Goal: Information Seeking & Learning: Learn about a topic

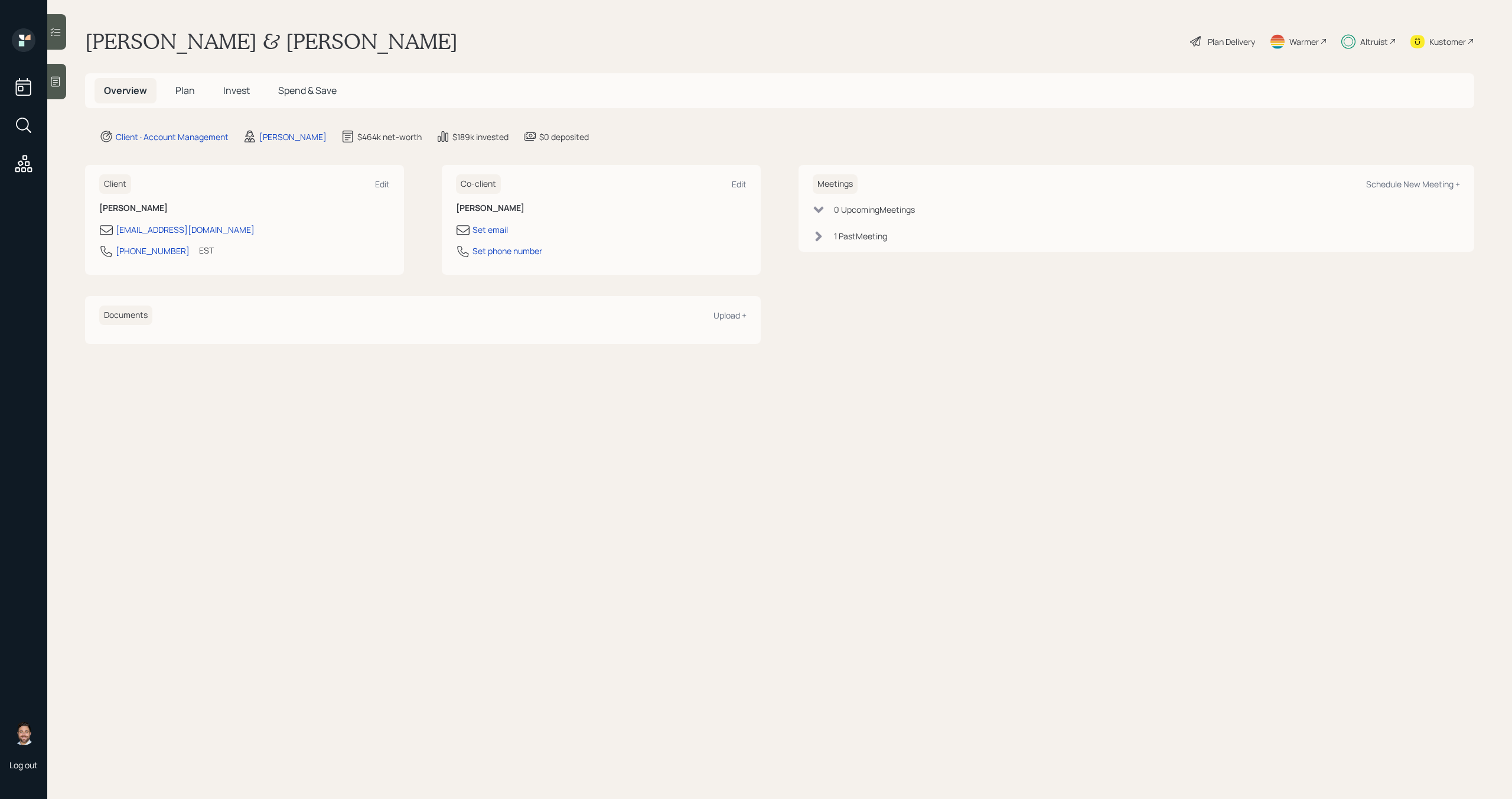
click at [858, 36] on div "Plan Delivery" at bounding box center [1231, 41] width 47 height 12
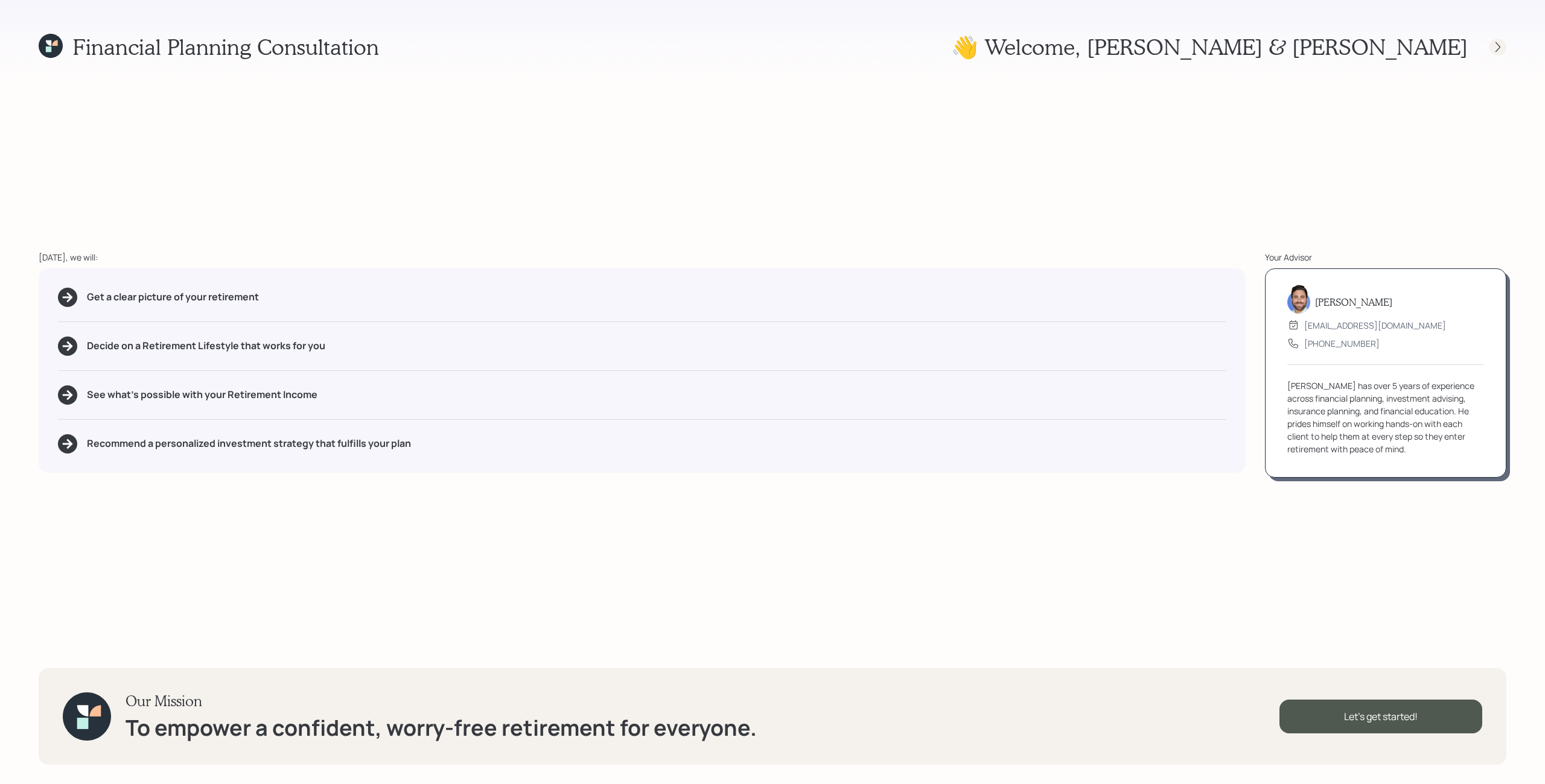
click at [877, 49] on icon at bounding box center [1498, 48] width 12 height 12
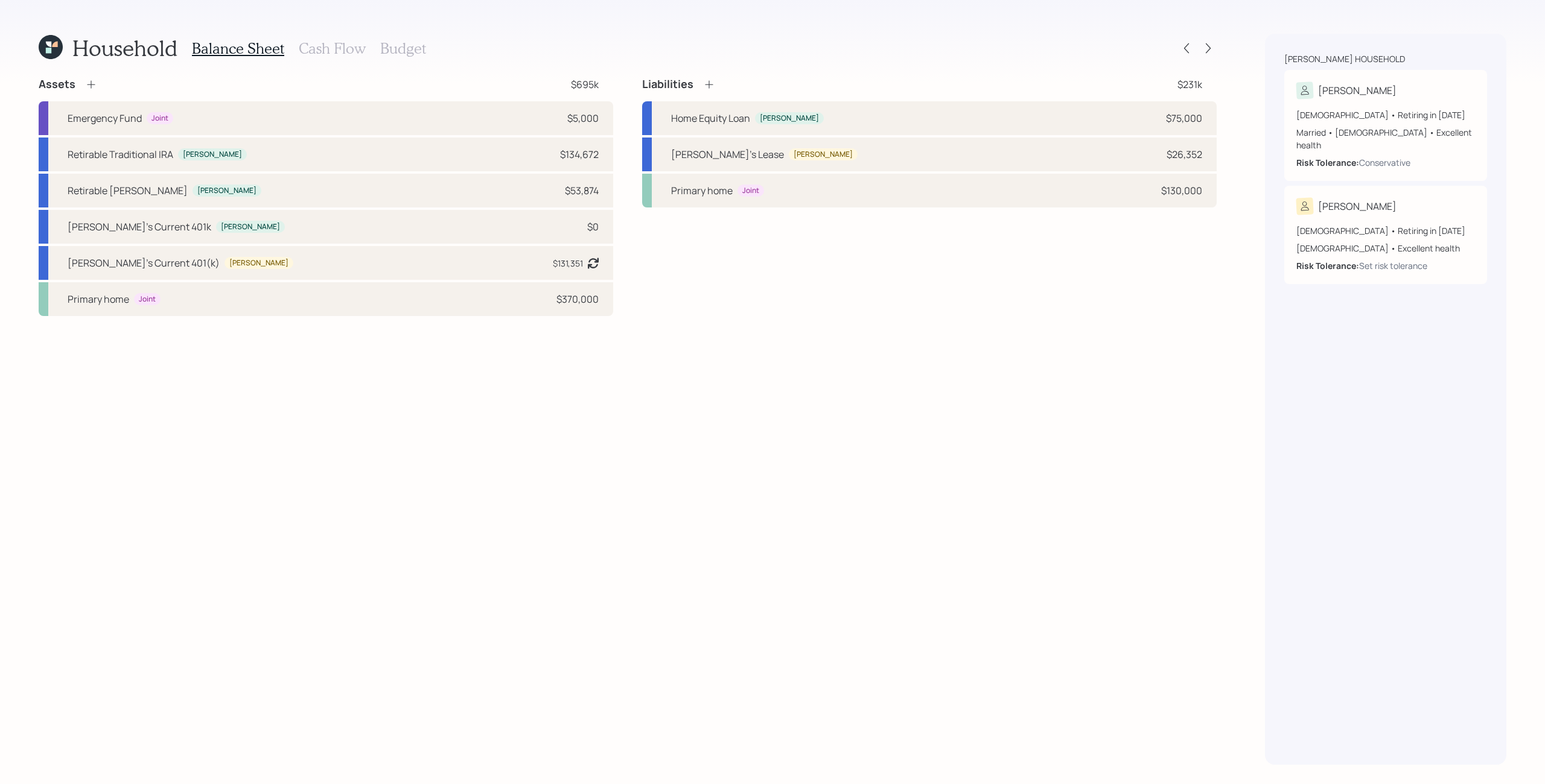
click at [342, 49] on h3 "Cash Flow" at bounding box center [333, 49] width 67 height 18
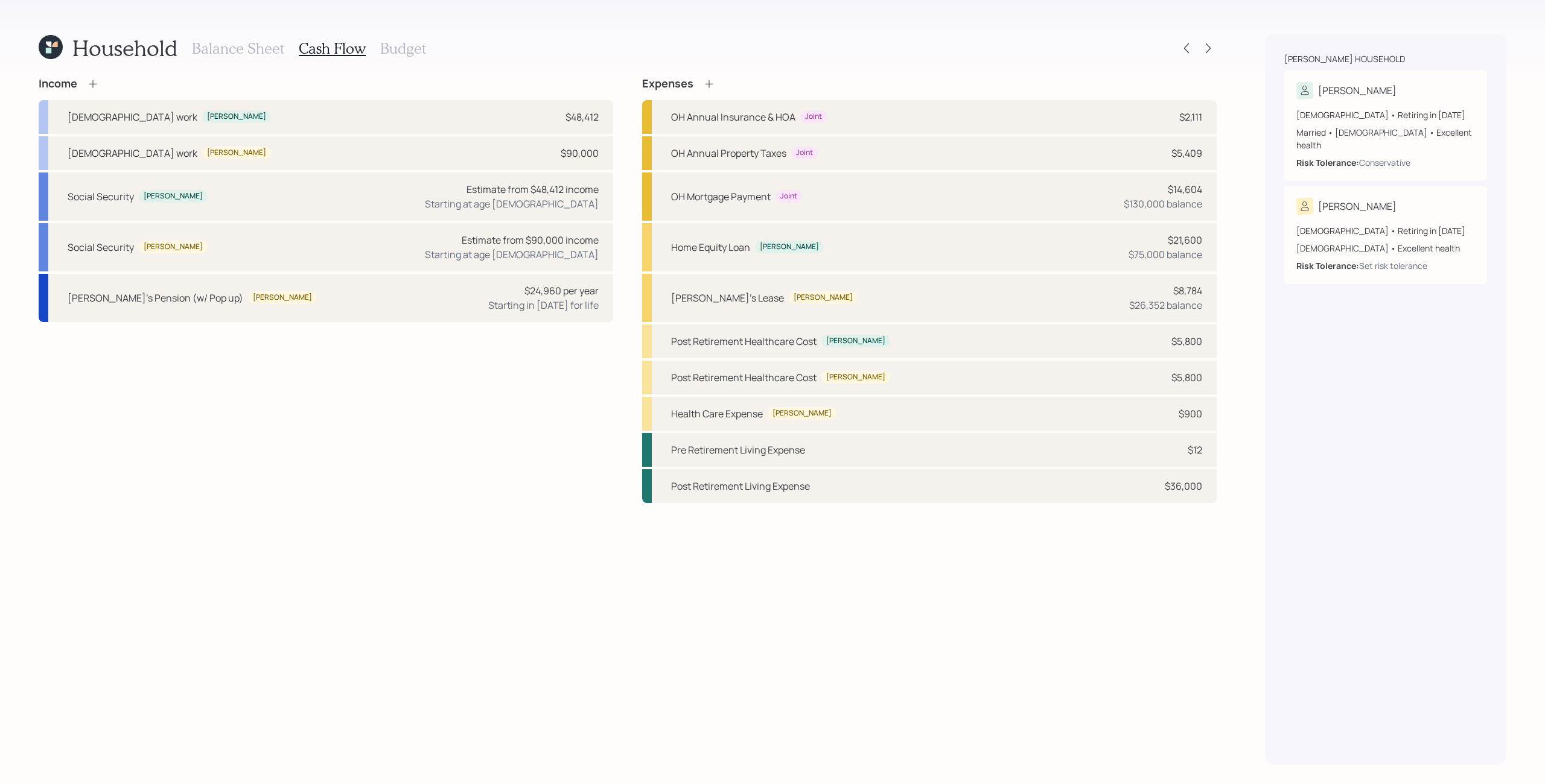
click at [406, 49] on h3 "Budget" at bounding box center [403, 49] width 46 height 18
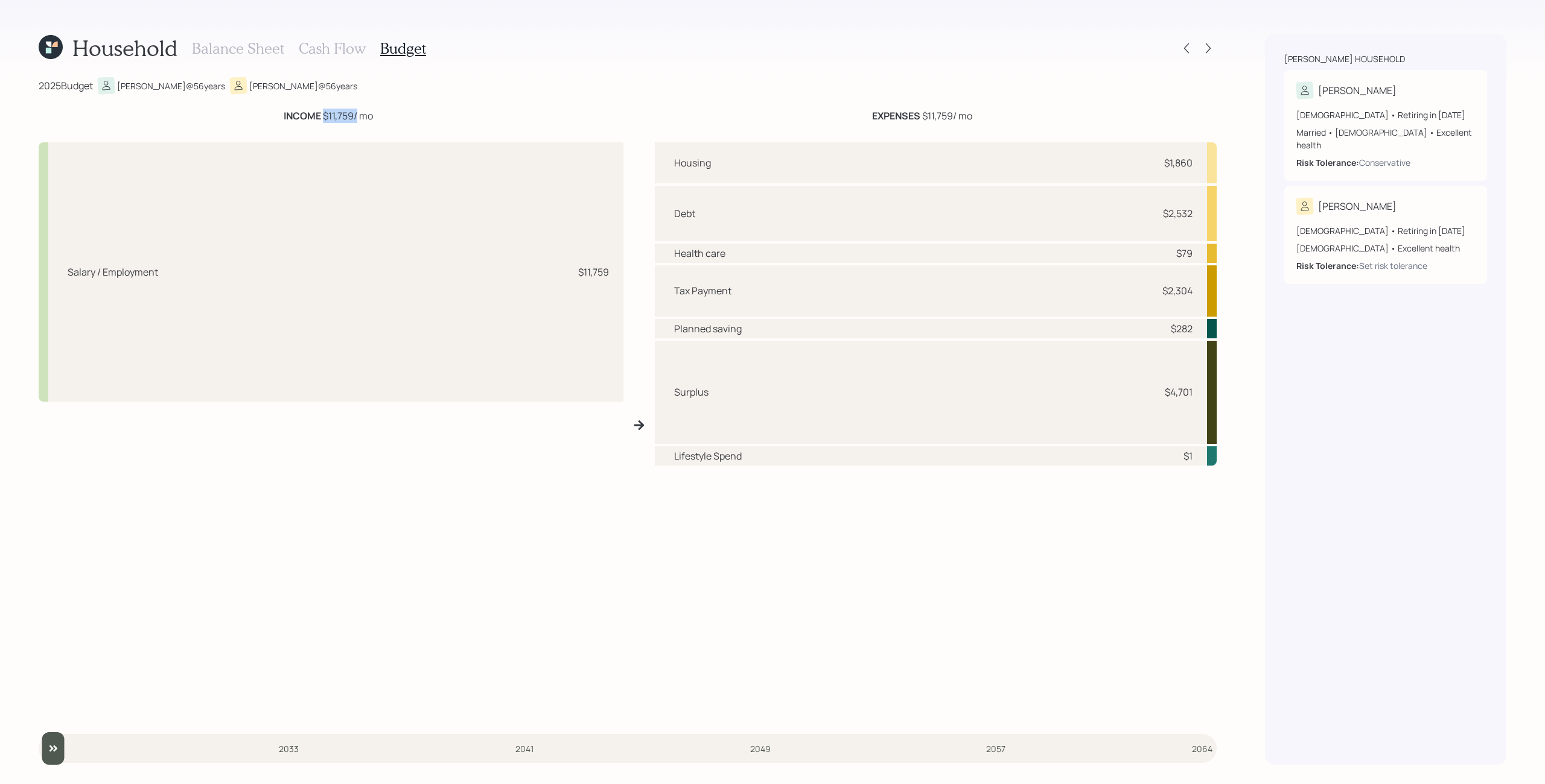
drag, startPoint x: 320, startPoint y: 115, endPoint x: 356, endPoint y: 114, distance: 36.0
click at [356, 114] on div "INCOME $11,759 / mo" at bounding box center [328, 116] width 89 height 14
click at [355, 116] on div "INCOME $11,759 / mo" at bounding box center [328, 116] width 89 height 14
drag, startPoint x: 919, startPoint y: 117, endPoint x: 955, endPoint y: 116, distance: 36.0
click at [877, 116] on div "EXPENSES $11,759 / mo" at bounding box center [923, 116] width 101 height 14
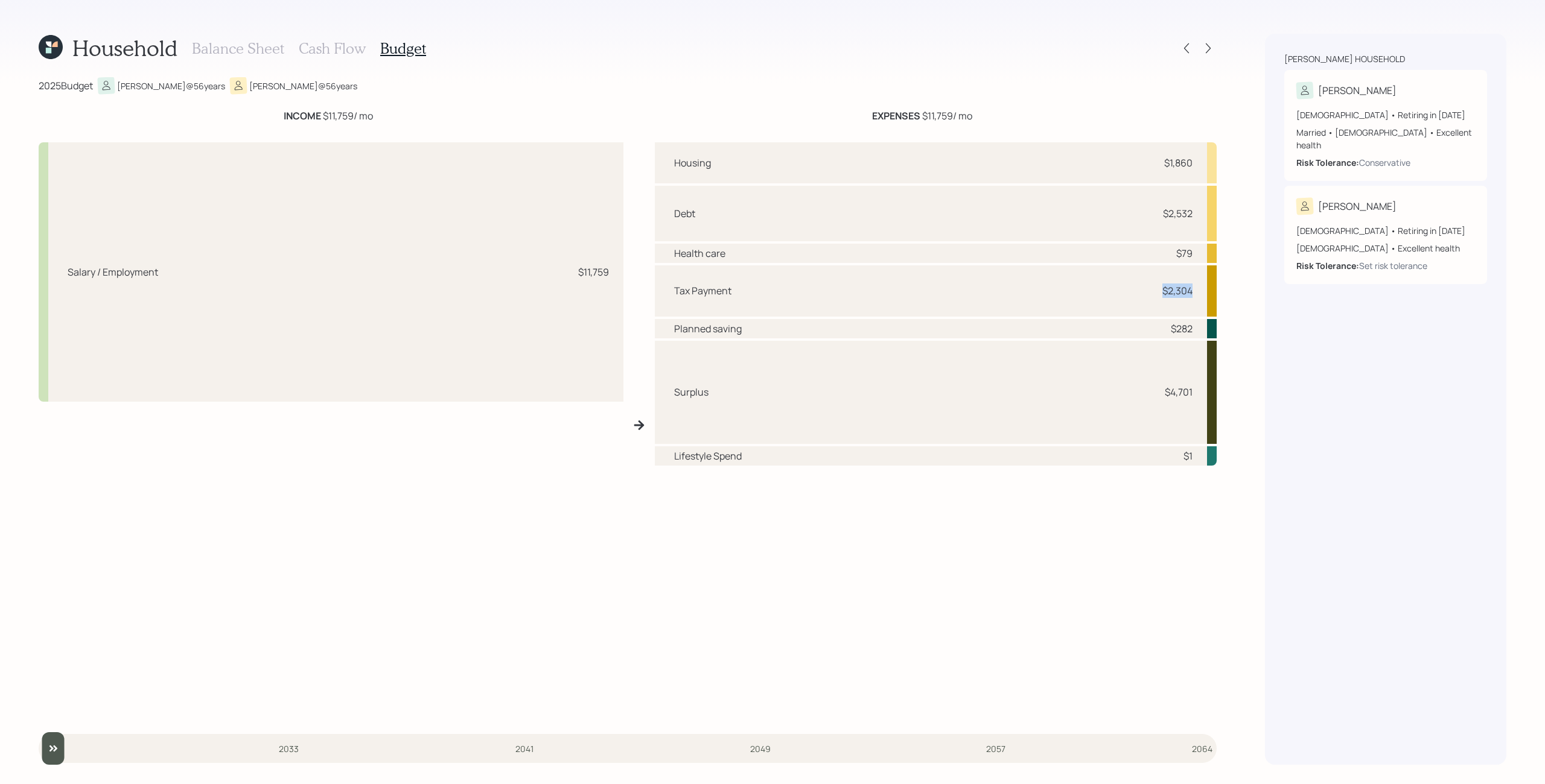
drag, startPoint x: 1156, startPoint y: 287, endPoint x: 1196, endPoint y: 292, distance: 40.3
click at [877, 292] on div "Tax Payment $2,304" at bounding box center [935, 290] width 562 height 50
click at [877, 295] on div "Tax Payment $2,304" at bounding box center [935, 290] width 562 height 50
drag, startPoint x: 1196, startPoint y: 295, endPoint x: 1161, endPoint y: 295, distance: 35.0
click at [877, 295] on div "Tax Payment $2,304" at bounding box center [935, 290] width 562 height 50
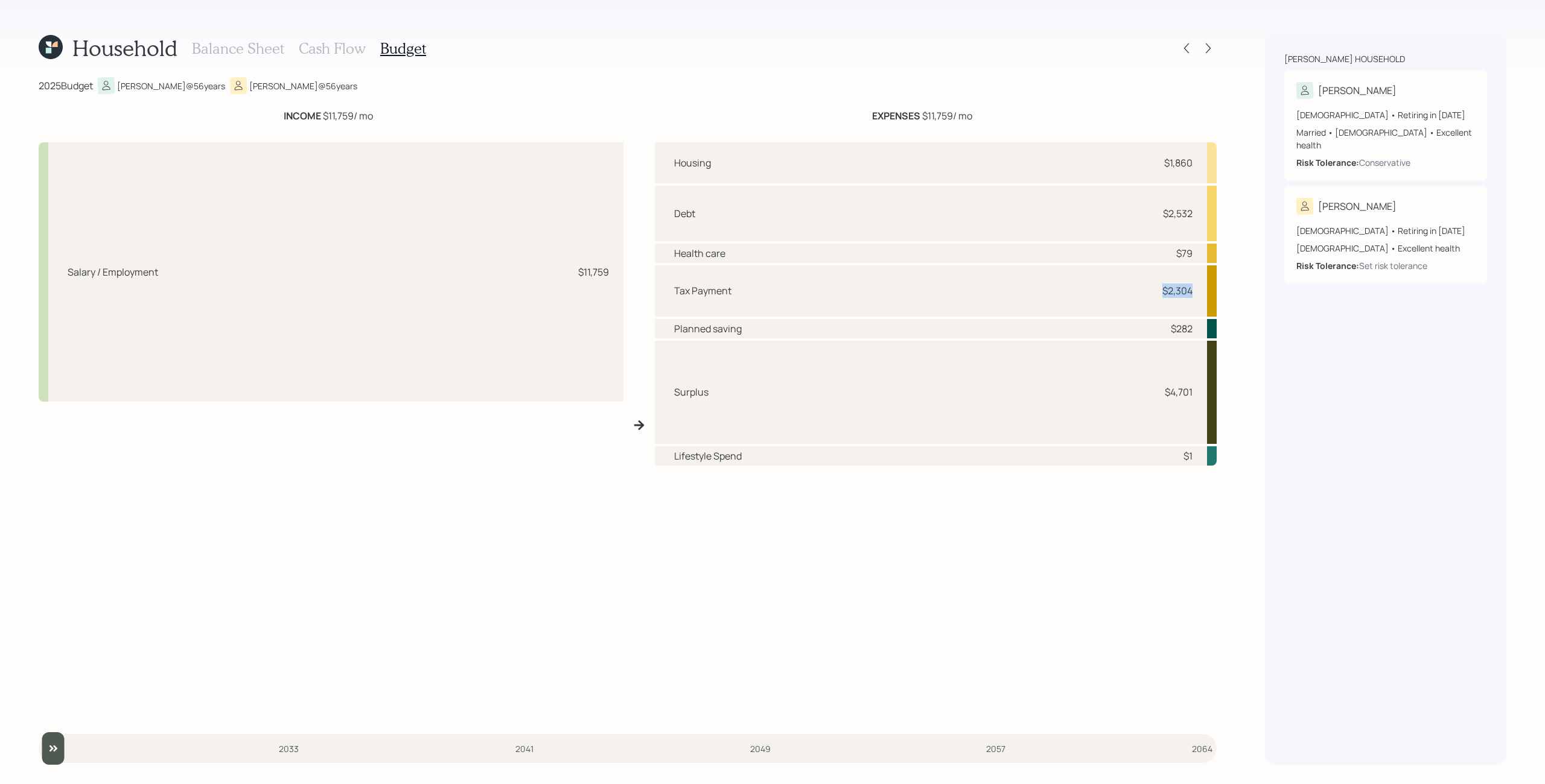
click at [877, 295] on div "$2,304" at bounding box center [1174, 291] width 36 height 14
drag, startPoint x: 1161, startPoint y: 295, endPoint x: 1195, endPoint y: 294, distance: 34.0
click at [877, 294] on div "Tax Payment $2,304" at bounding box center [935, 290] width 562 height 50
click at [877, 300] on div "Tax Payment $2,304" at bounding box center [935, 290] width 562 height 50
drag, startPoint x: 1163, startPoint y: 293, endPoint x: 1194, endPoint y: 288, distance: 31.4
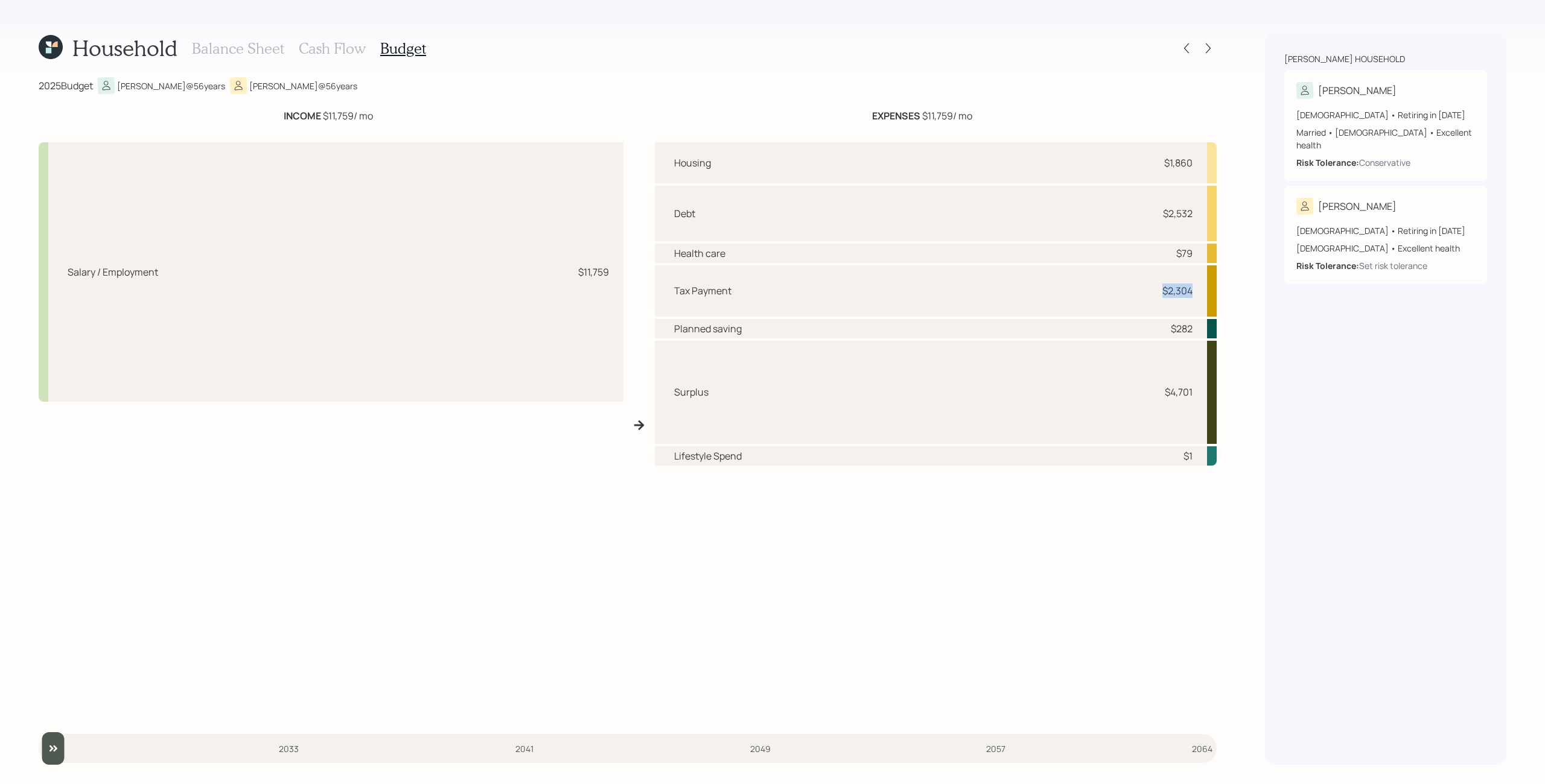
click at [877, 288] on div "Tax Payment $2,304" at bounding box center [935, 290] width 562 height 50
drag, startPoint x: 1197, startPoint y: 288, endPoint x: 1156, endPoint y: 288, distance: 41.0
click at [877, 288] on div "Tax Payment $2,304" at bounding box center [935, 290] width 562 height 50
click at [877, 288] on div "$2,304" at bounding box center [1174, 291] width 36 height 14
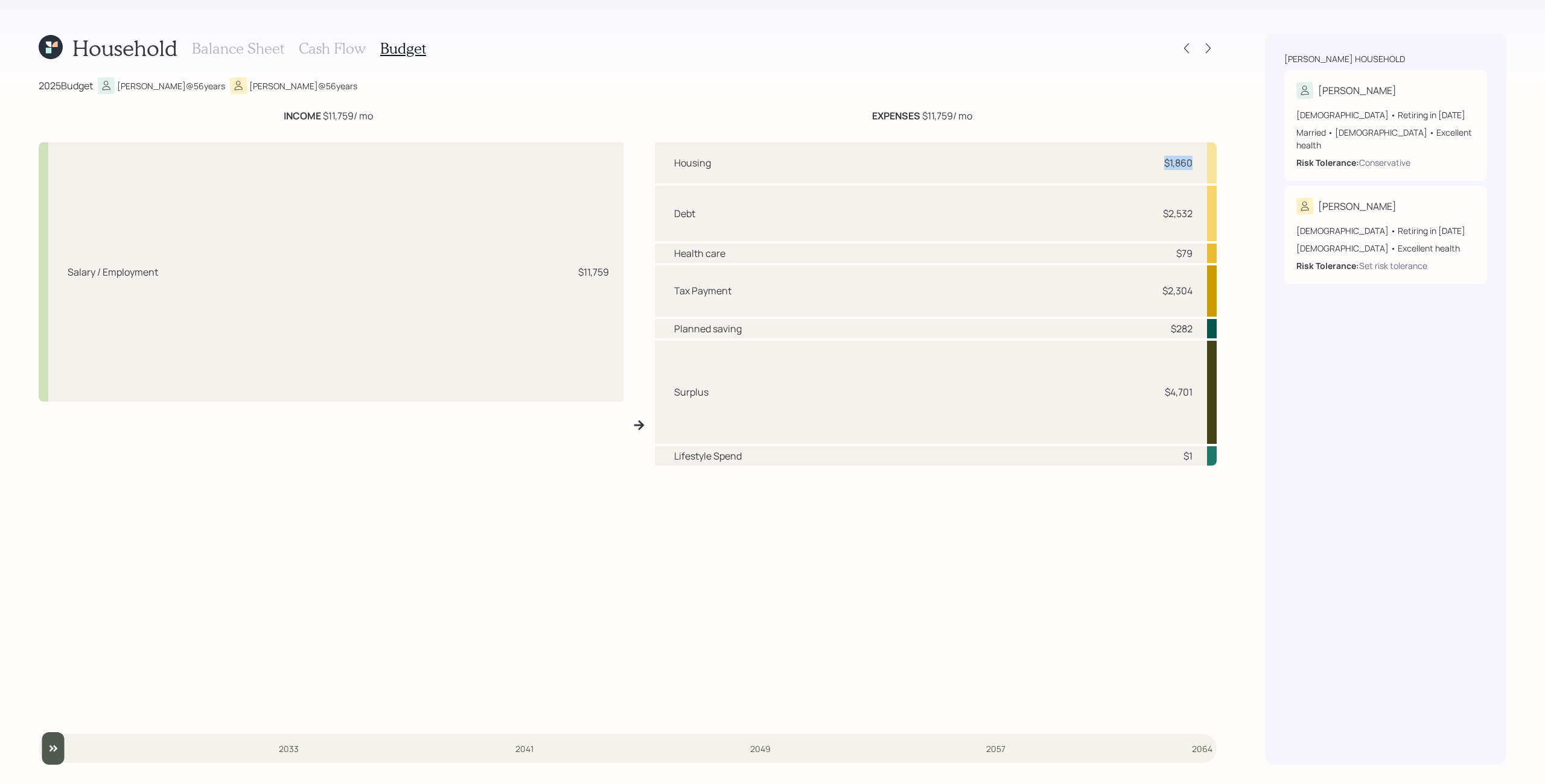
drag, startPoint x: 1161, startPoint y: 162, endPoint x: 1191, endPoint y: 162, distance: 30.0
click at [877, 162] on div "$1,860" at bounding box center [1174, 163] width 36 height 14
drag, startPoint x: 1161, startPoint y: 215, endPoint x: 1205, endPoint y: 215, distance: 44.0
click at [877, 215] on div "Debt $2,532" at bounding box center [935, 213] width 562 height 56
drag, startPoint x: 1174, startPoint y: 254, endPoint x: 1183, endPoint y: 254, distance: 9.0
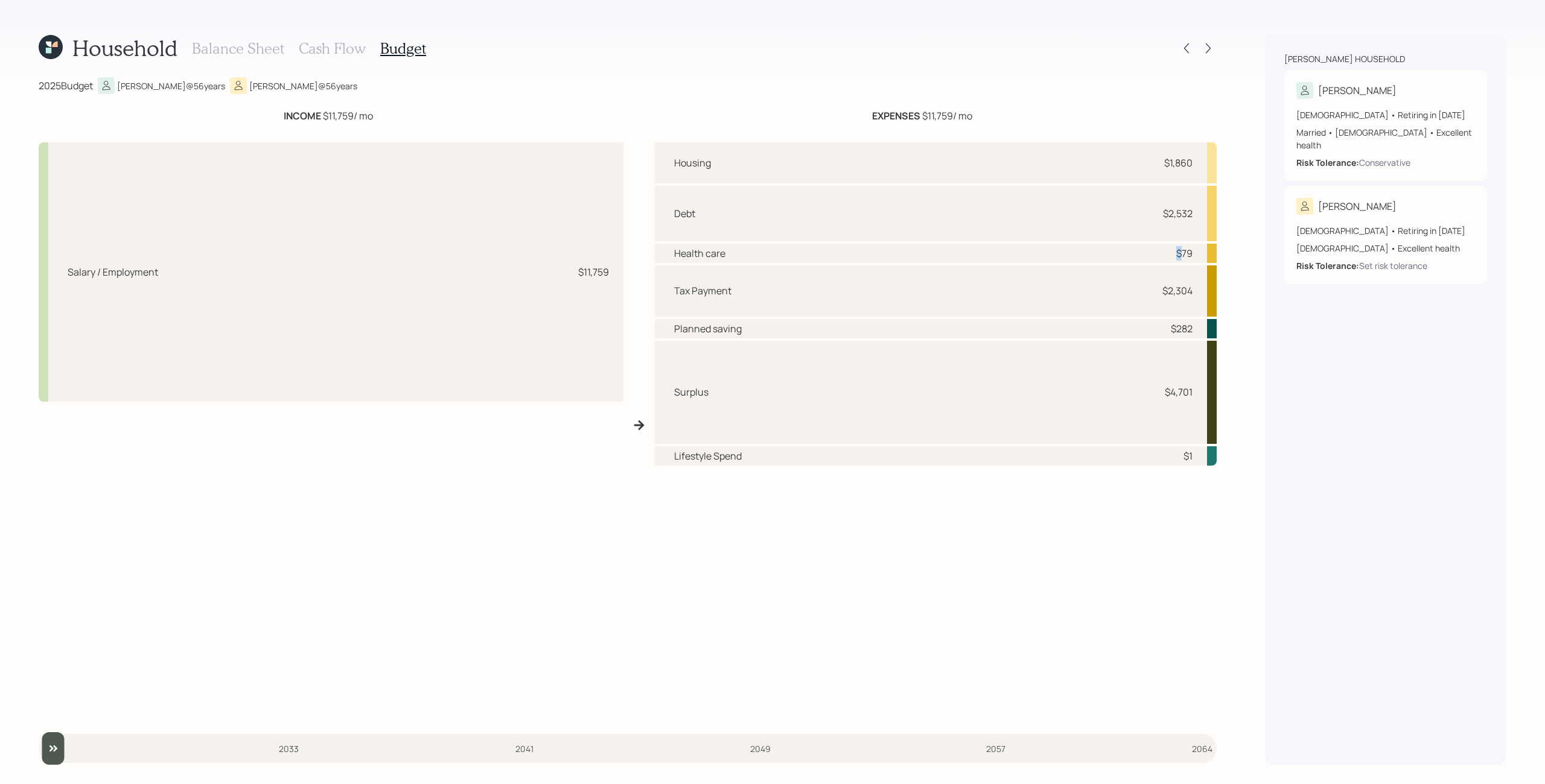
click at [877, 254] on div "$79" at bounding box center [1174, 253] width 36 height 14
click at [877, 309] on div "Tax Payment $2,304" at bounding box center [935, 290] width 562 height 50
drag, startPoint x: 1167, startPoint y: 330, endPoint x: 1192, endPoint y: 329, distance: 25.0
click at [877, 329] on div "$282" at bounding box center [1174, 329] width 36 height 14
click at [877, 329] on div "$282" at bounding box center [1181, 329] width 22 height 14
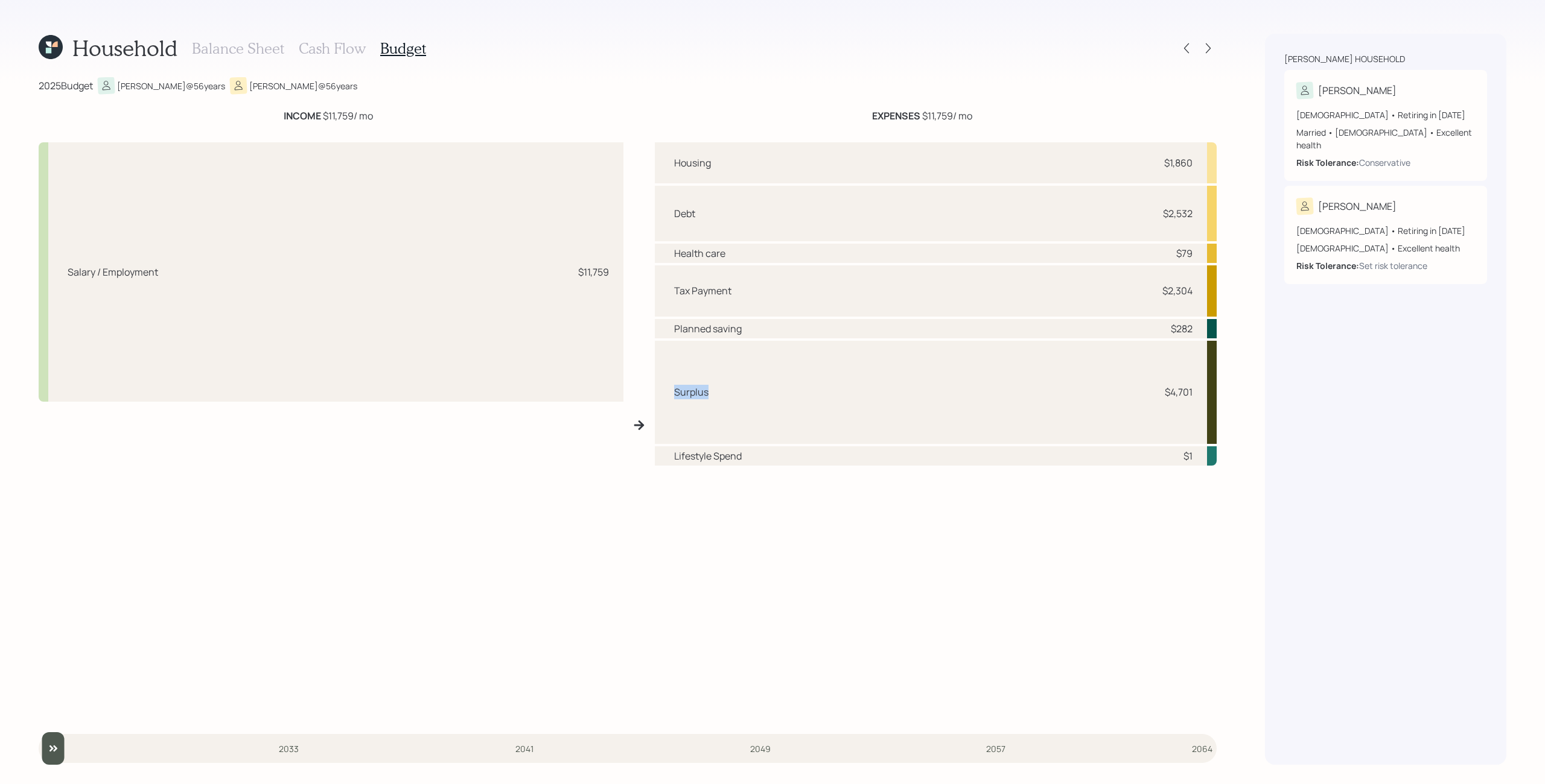
drag, startPoint x: 723, startPoint y: 397, endPoint x: 645, endPoint y: 397, distance: 78.0
click at [645, 397] on div "Salary / Employment $11,759 Housing $1,860 Debt $2,532 Health care $79 Tax Paym…" at bounding box center [627, 426] width 1178 height 586
click at [265, 49] on h3 "Balance Sheet" at bounding box center [238, 49] width 93 height 18
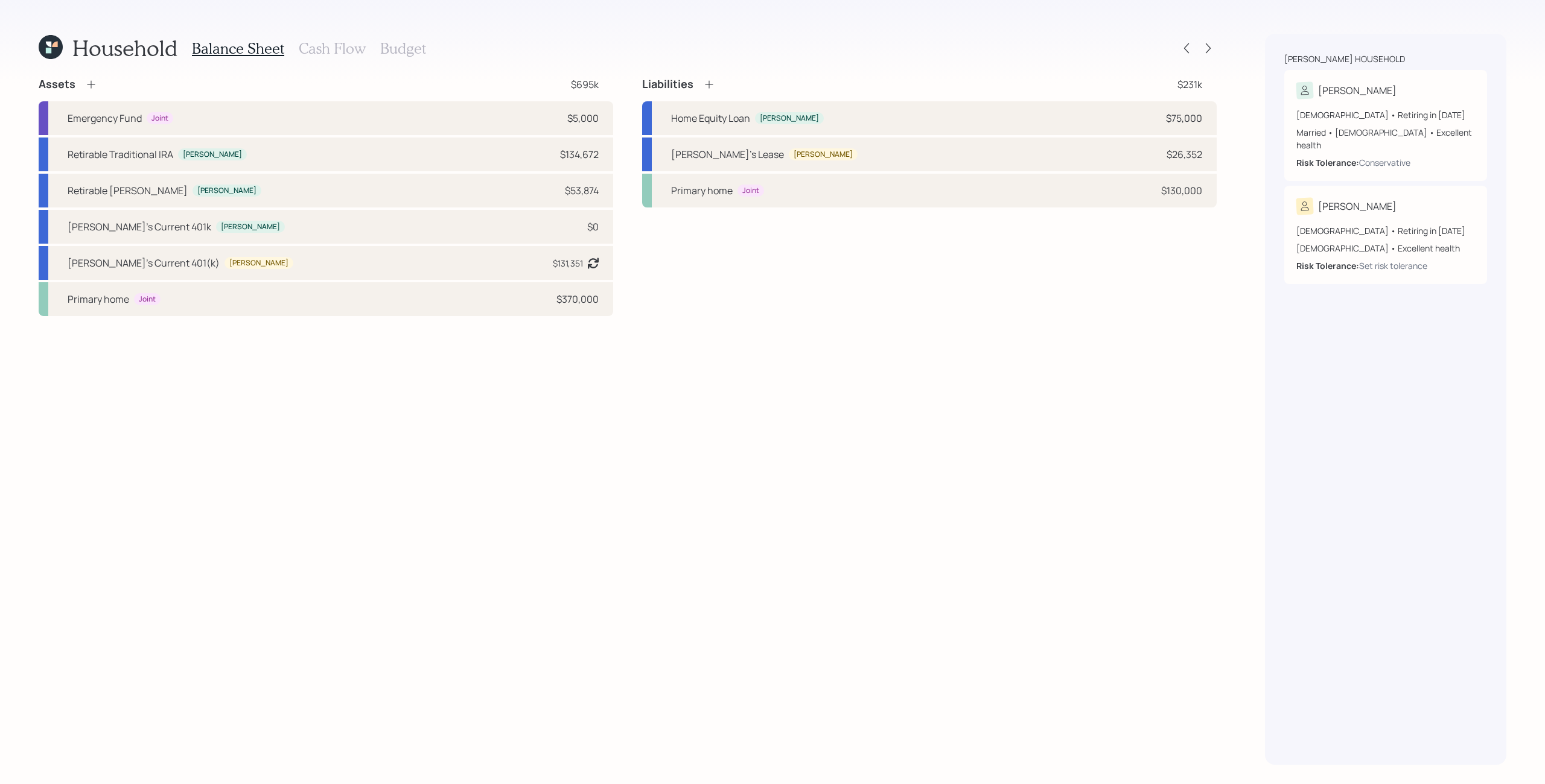
click at [406, 45] on h3 "Budget" at bounding box center [403, 49] width 46 height 18
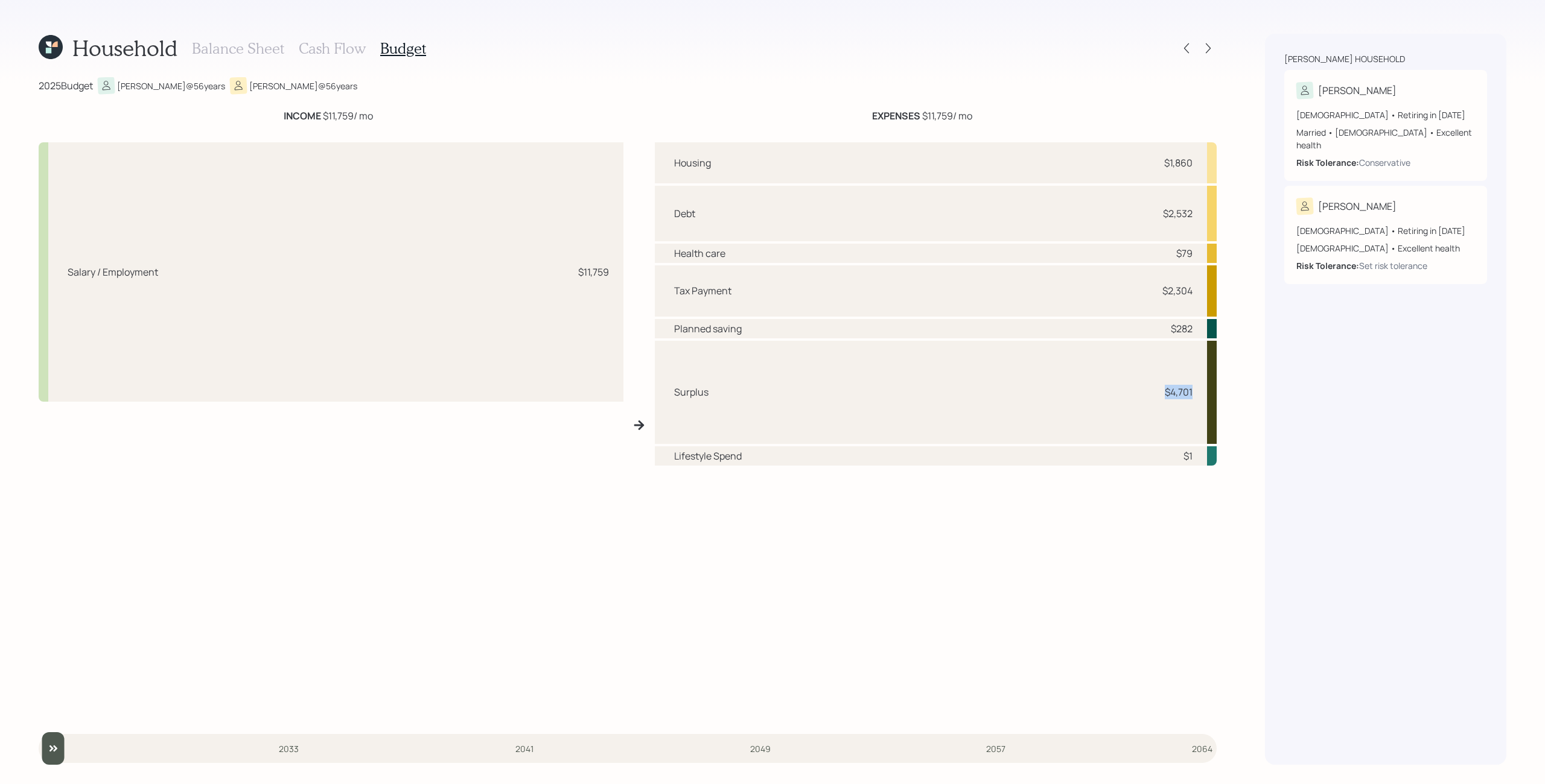
drag, startPoint x: 1163, startPoint y: 390, endPoint x: 1192, endPoint y: 390, distance: 29.0
click at [877, 390] on div "$4,701" at bounding box center [1174, 392] width 36 height 14
click at [877, 397] on div "$4,701" at bounding box center [1174, 392] width 36 height 14
drag, startPoint x: 1163, startPoint y: 392, endPoint x: 1194, endPoint y: 392, distance: 31.0
click at [877, 392] on div "Surplus $4,701" at bounding box center [935, 393] width 562 height 104
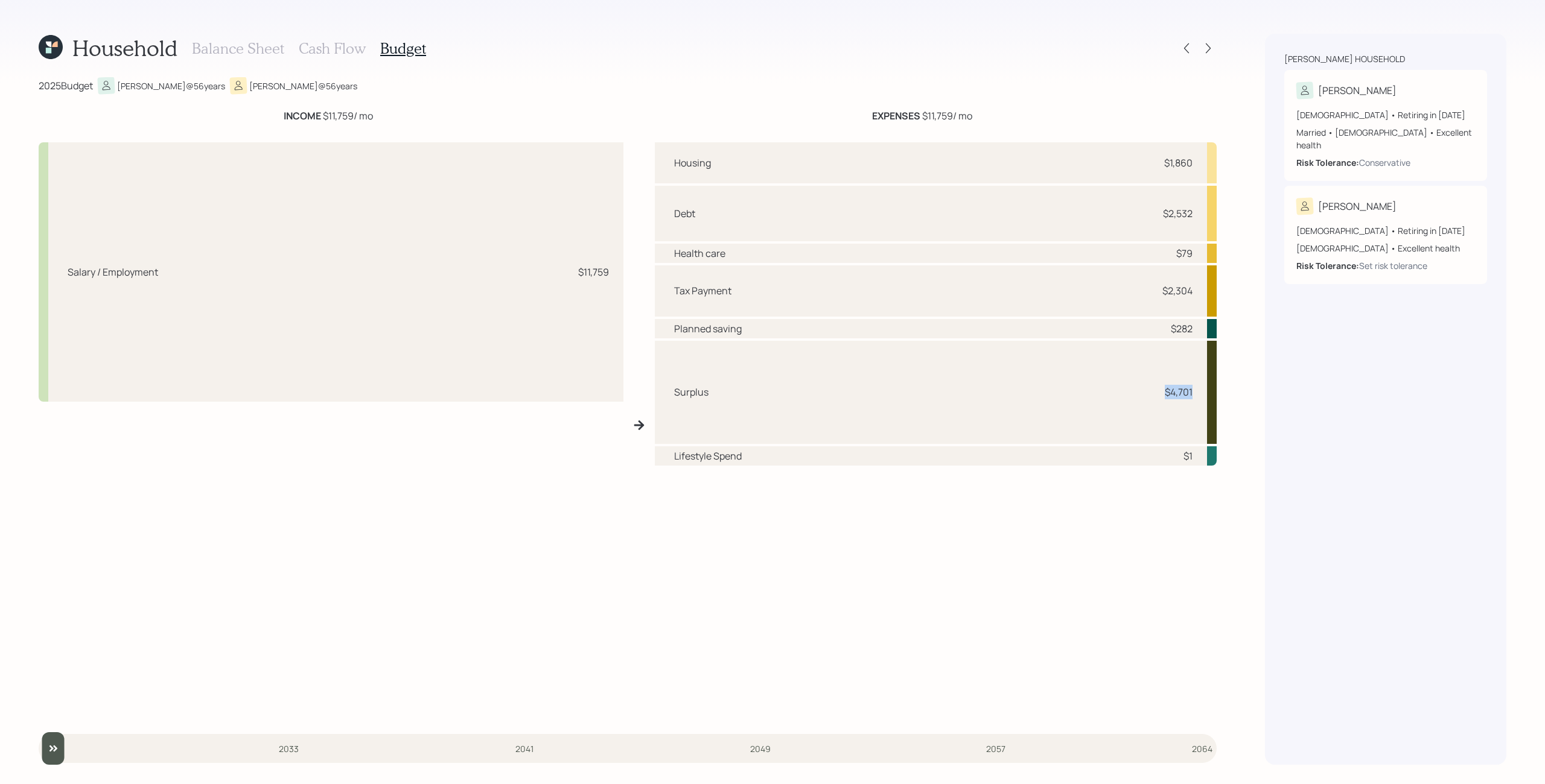
click at [877, 392] on div "Surplus $4,701" at bounding box center [935, 393] width 562 height 104
drag, startPoint x: 1164, startPoint y: 393, endPoint x: 1192, endPoint y: 392, distance: 28.0
click at [877, 392] on div "$4,701" at bounding box center [1178, 392] width 27 height 14
click at [877, 392] on div "Surplus $4,701" at bounding box center [935, 393] width 562 height 104
drag, startPoint x: 1166, startPoint y: 393, endPoint x: 1192, endPoint y: 392, distance: 26.0
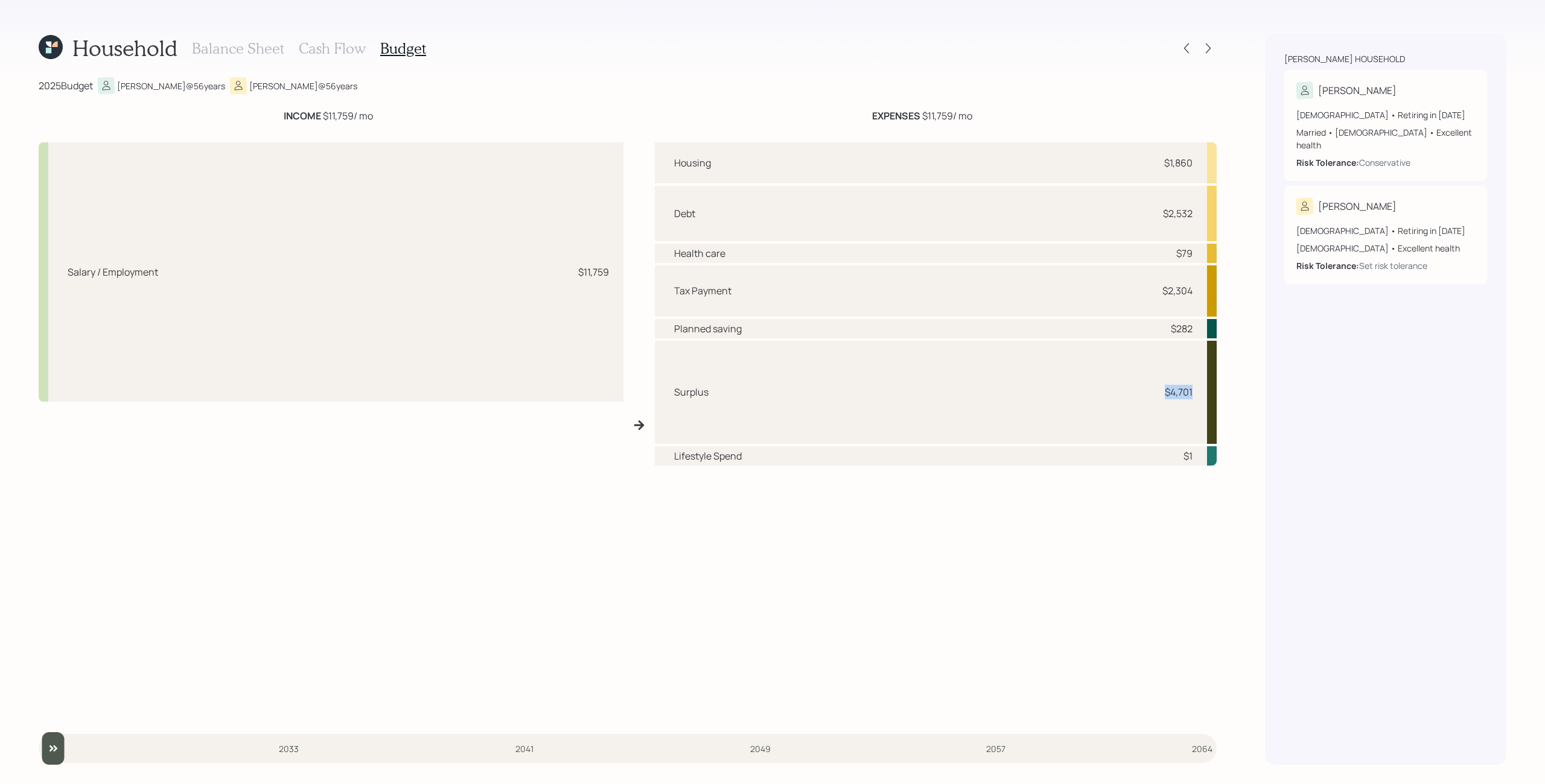
click at [877, 392] on div "$4,701" at bounding box center [1178, 392] width 27 height 14
click at [877, 394] on div "Surplus $4,701" at bounding box center [935, 393] width 562 height 104
drag, startPoint x: 1195, startPoint y: 393, endPoint x: 1163, endPoint y: 393, distance: 32.0
click at [877, 393] on div "Surplus $4,701" at bounding box center [935, 393] width 562 height 104
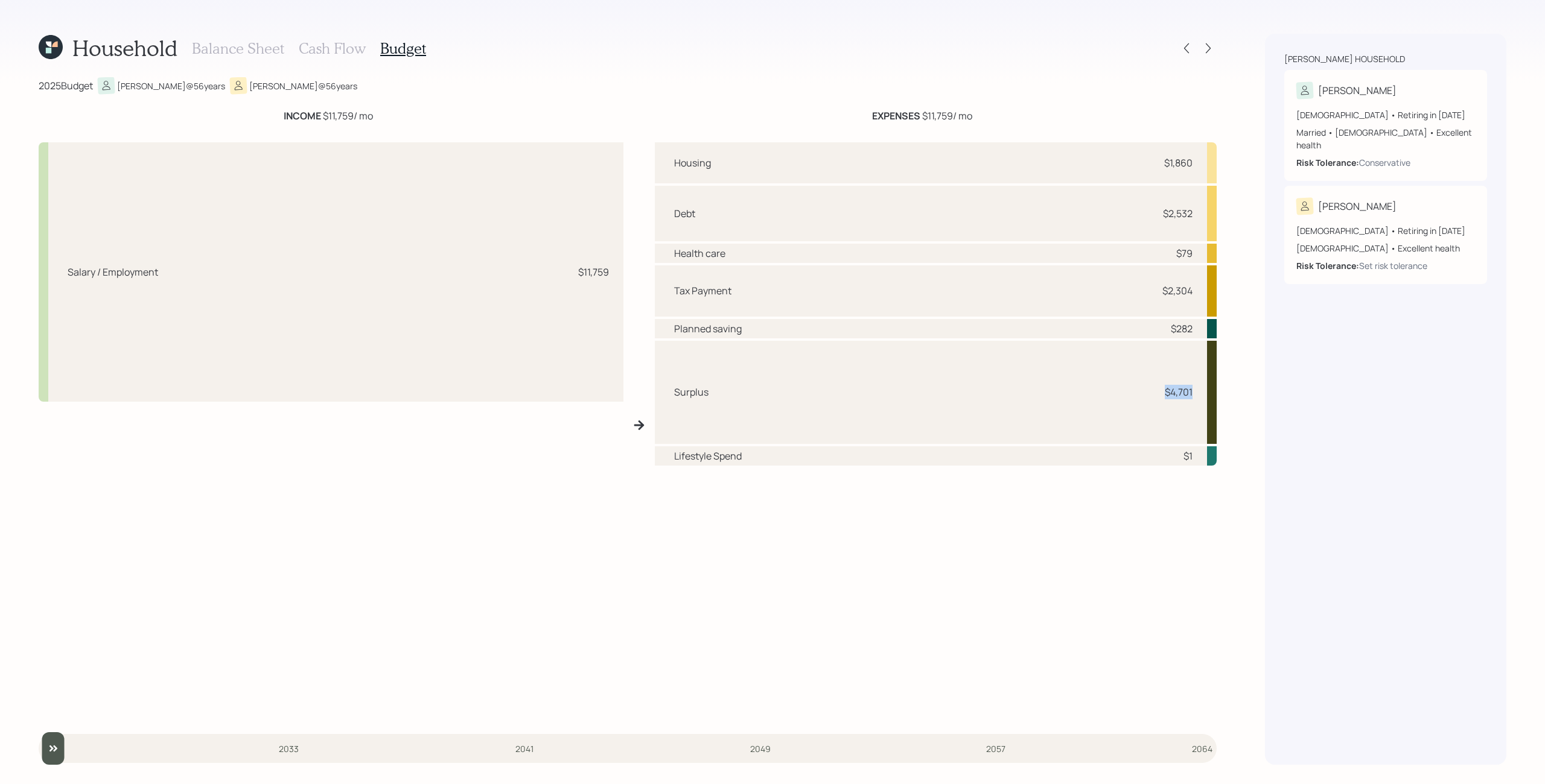
click at [877, 399] on div "$4,701" at bounding box center [1174, 392] width 36 height 14
drag, startPoint x: 1165, startPoint y: 394, endPoint x: 1197, endPoint y: 392, distance: 32.1
click at [877, 392] on div "Surplus $4,701" at bounding box center [935, 393] width 562 height 104
drag, startPoint x: 1159, startPoint y: 399, endPoint x: 1197, endPoint y: 398, distance: 38.0
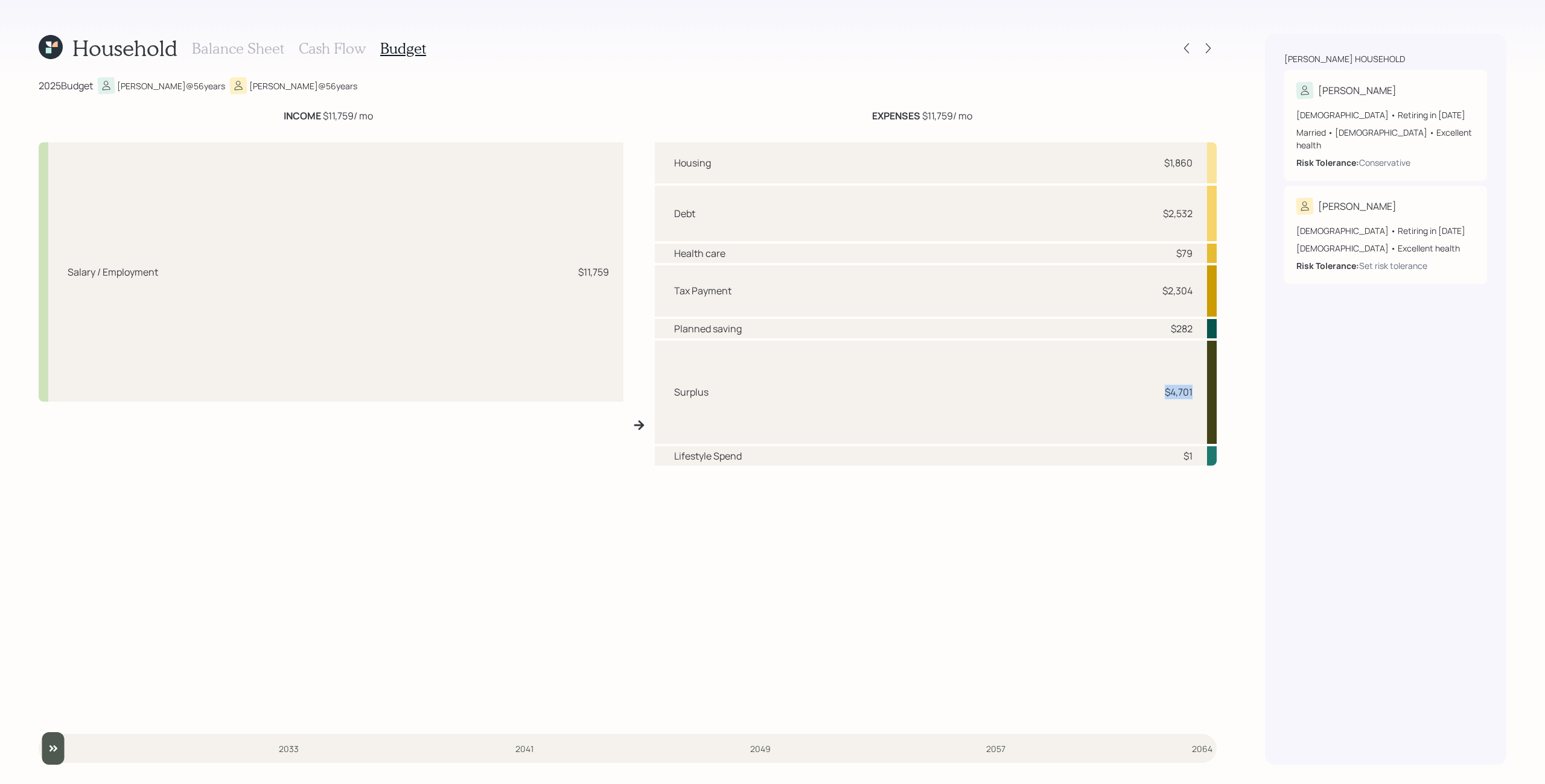
click at [877, 398] on div "Surplus $4,701" at bounding box center [935, 393] width 562 height 104
drag, startPoint x: 1194, startPoint y: 394, endPoint x: 1164, endPoint y: 396, distance: 30.1
click at [877, 396] on div "Surplus $4,701" at bounding box center [935, 393] width 562 height 104
click at [877, 396] on div "$4,701" at bounding box center [1178, 392] width 27 height 14
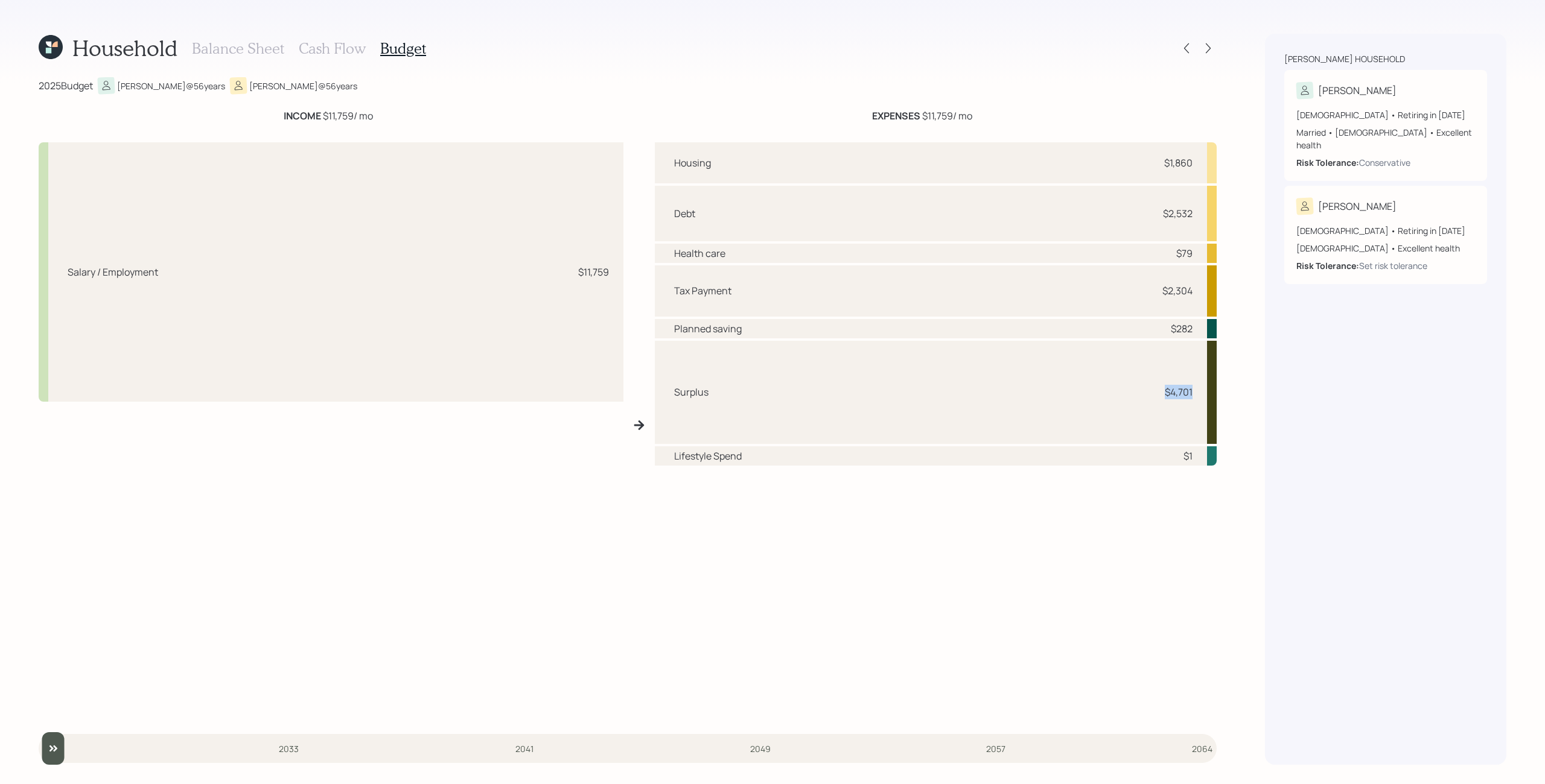
drag, startPoint x: 1196, startPoint y: 390, endPoint x: 1155, endPoint y: 393, distance: 41.1
click at [877, 393] on div "Surplus $4,701" at bounding box center [935, 393] width 562 height 104
drag, startPoint x: 1163, startPoint y: 392, endPoint x: 1193, endPoint y: 392, distance: 30.0
click at [877, 392] on div "Surplus $4,701" at bounding box center [935, 393] width 562 height 104
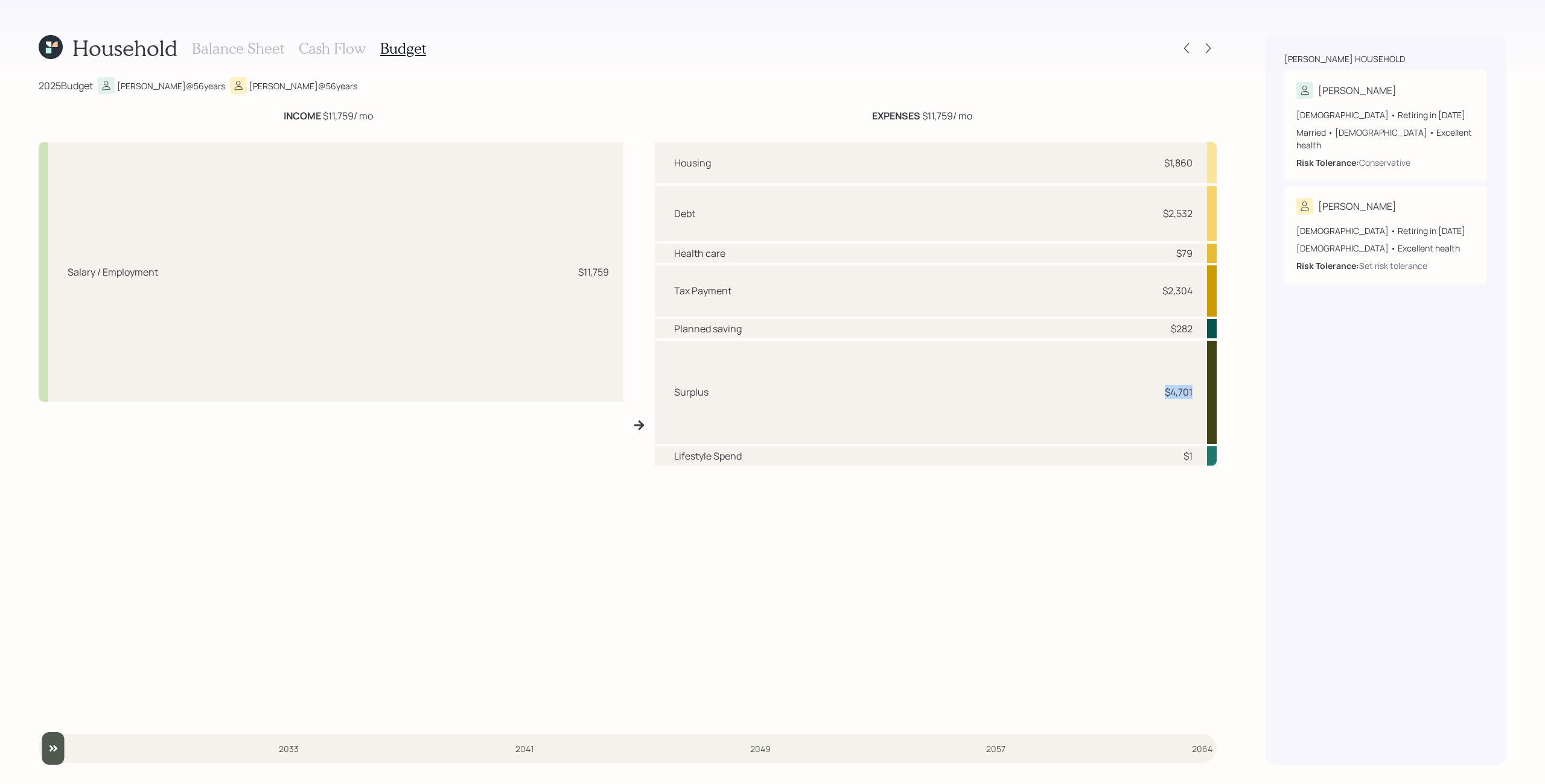
click at [877, 392] on div "Surplus $4,701" at bounding box center [935, 393] width 562 height 104
click at [877, 45] on icon at bounding box center [1187, 49] width 12 height 12
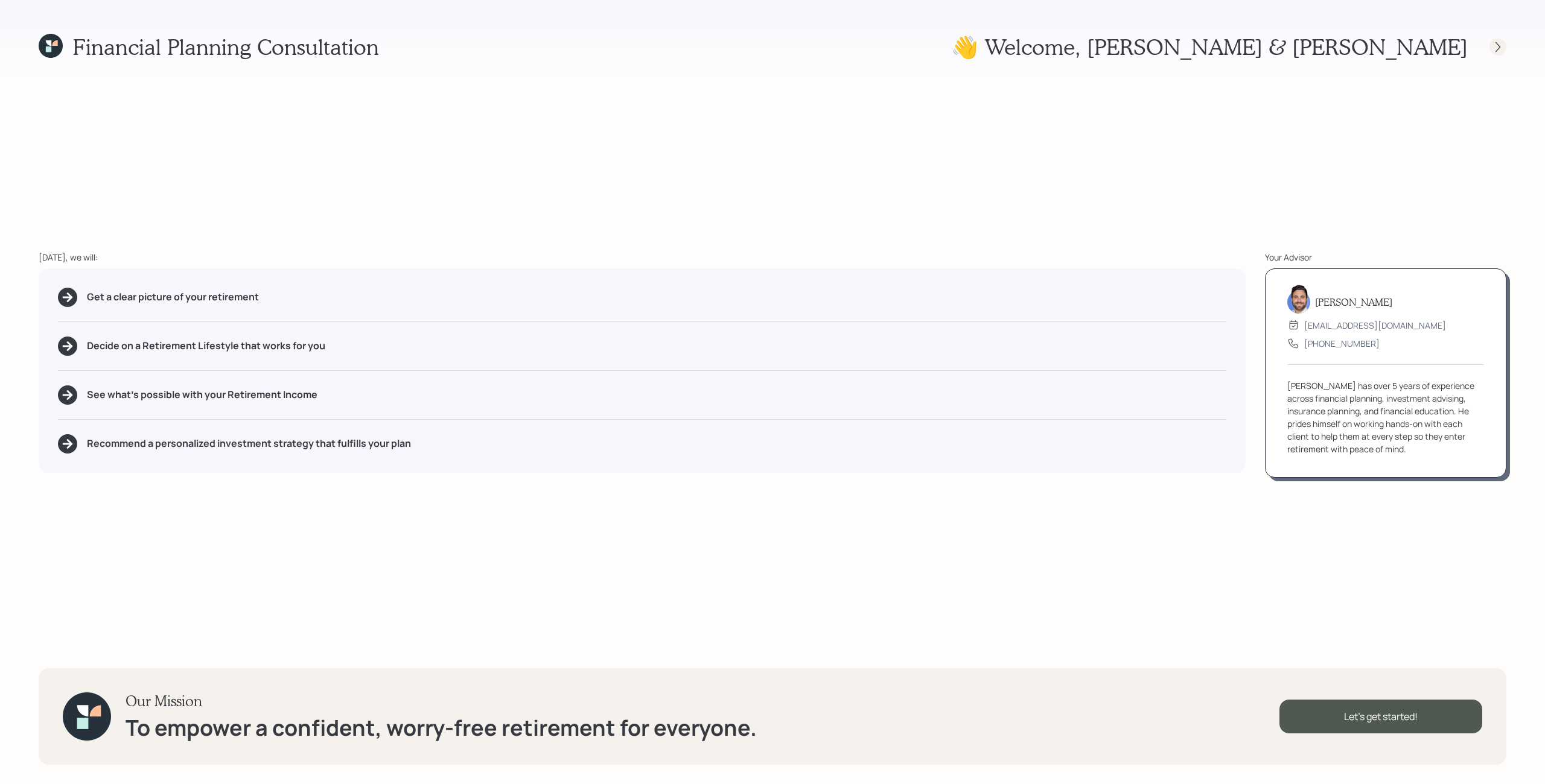
click at [877, 48] on div at bounding box center [1498, 47] width 17 height 17
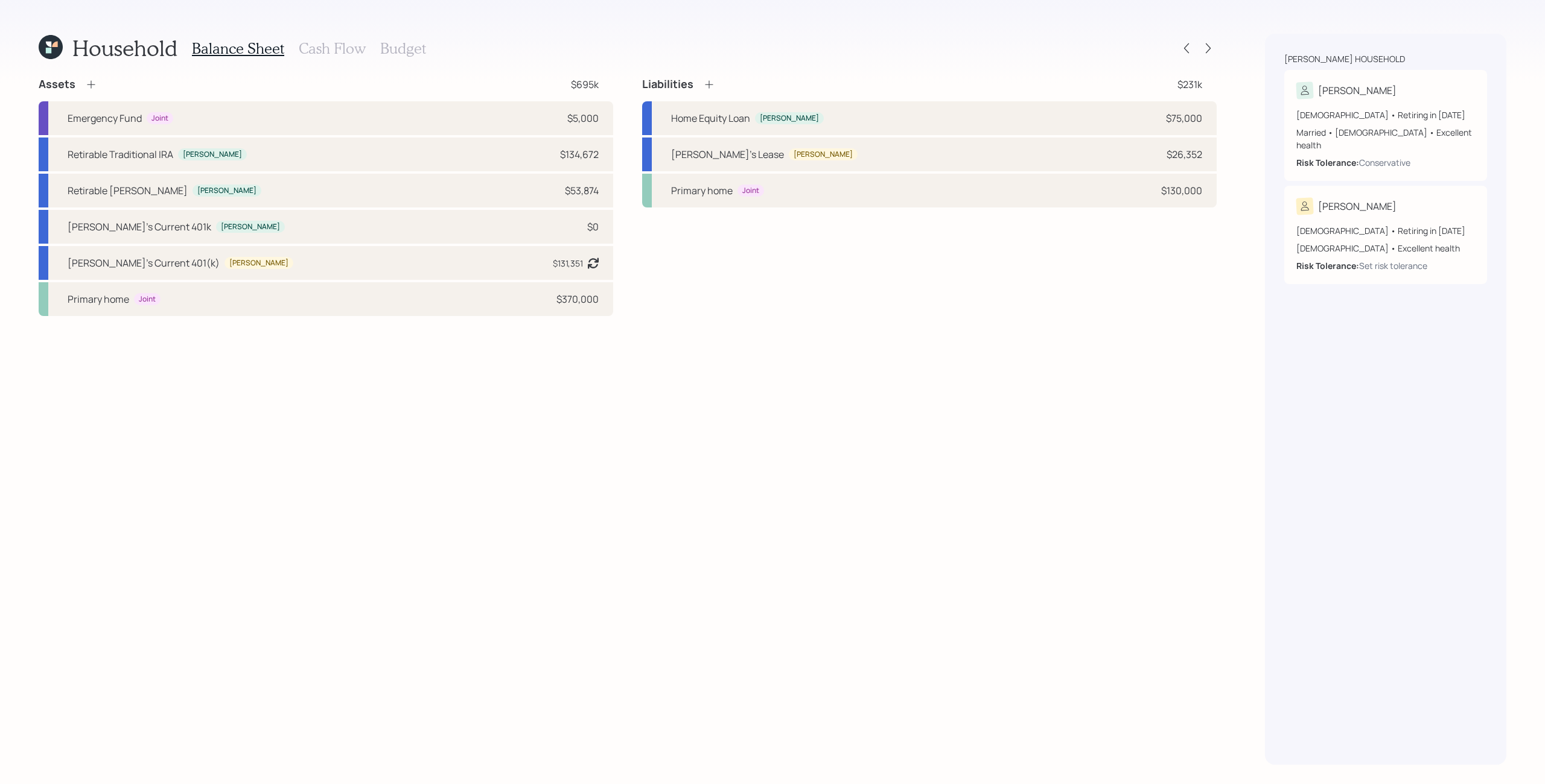
click at [344, 46] on h3 "Cash Flow" at bounding box center [333, 49] width 67 height 18
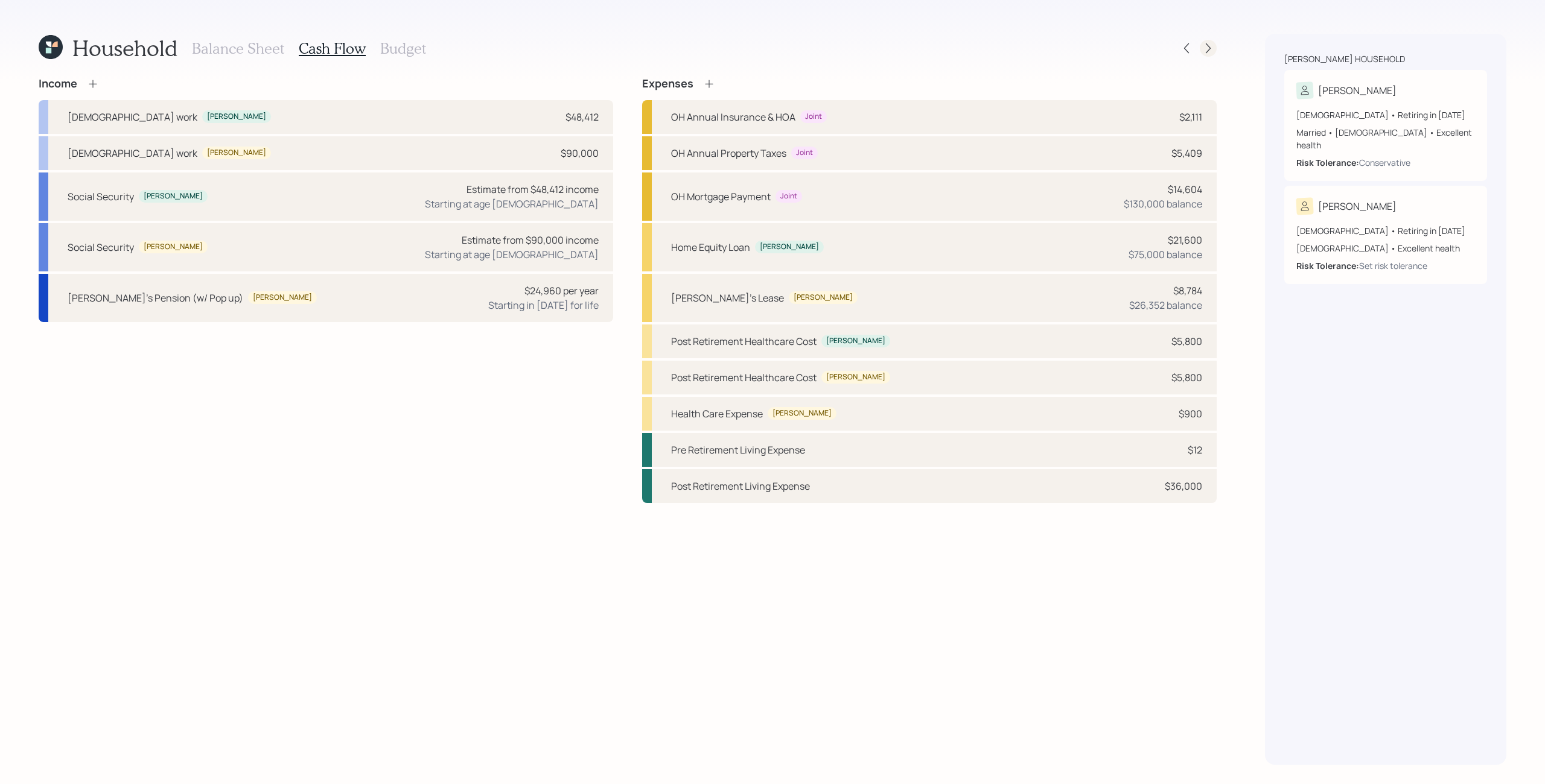
click at [877, 48] on icon at bounding box center [1208, 49] width 4 height 11
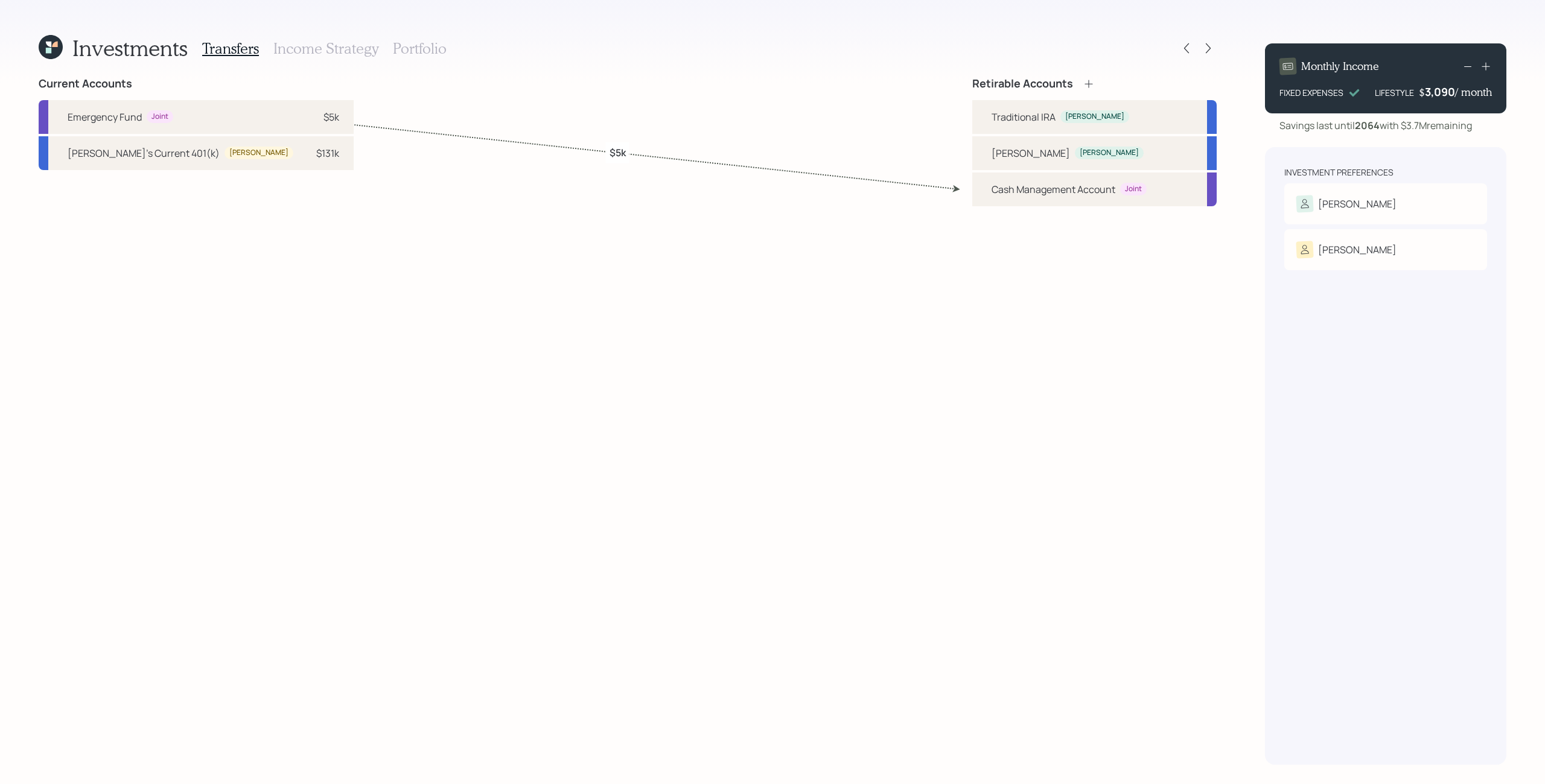
click at [877, 54] on icon at bounding box center [1209, 49] width 12 height 12
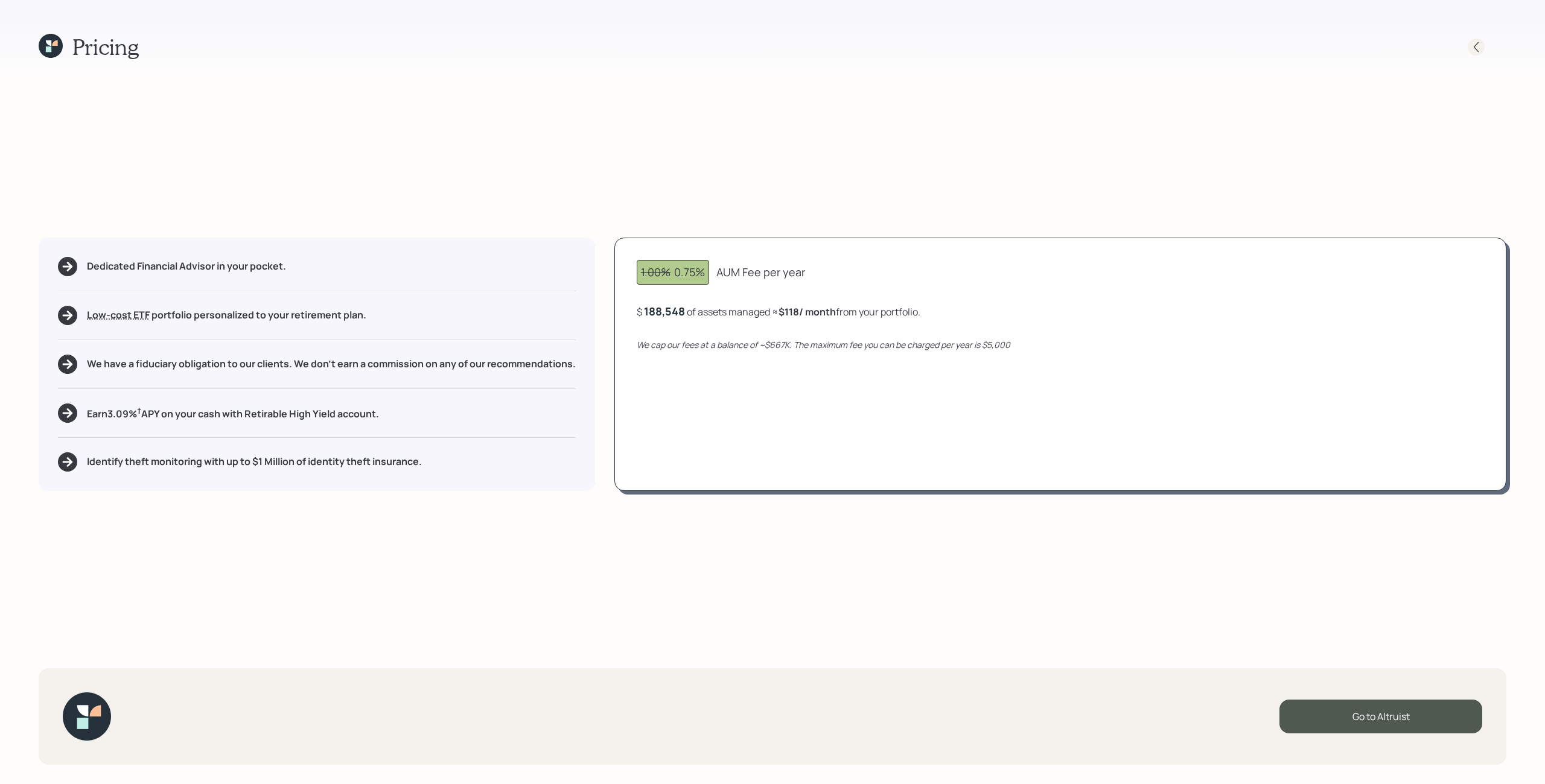
click at [877, 47] on icon at bounding box center [1477, 48] width 12 height 12
